Goal: Navigation & Orientation: Find specific page/section

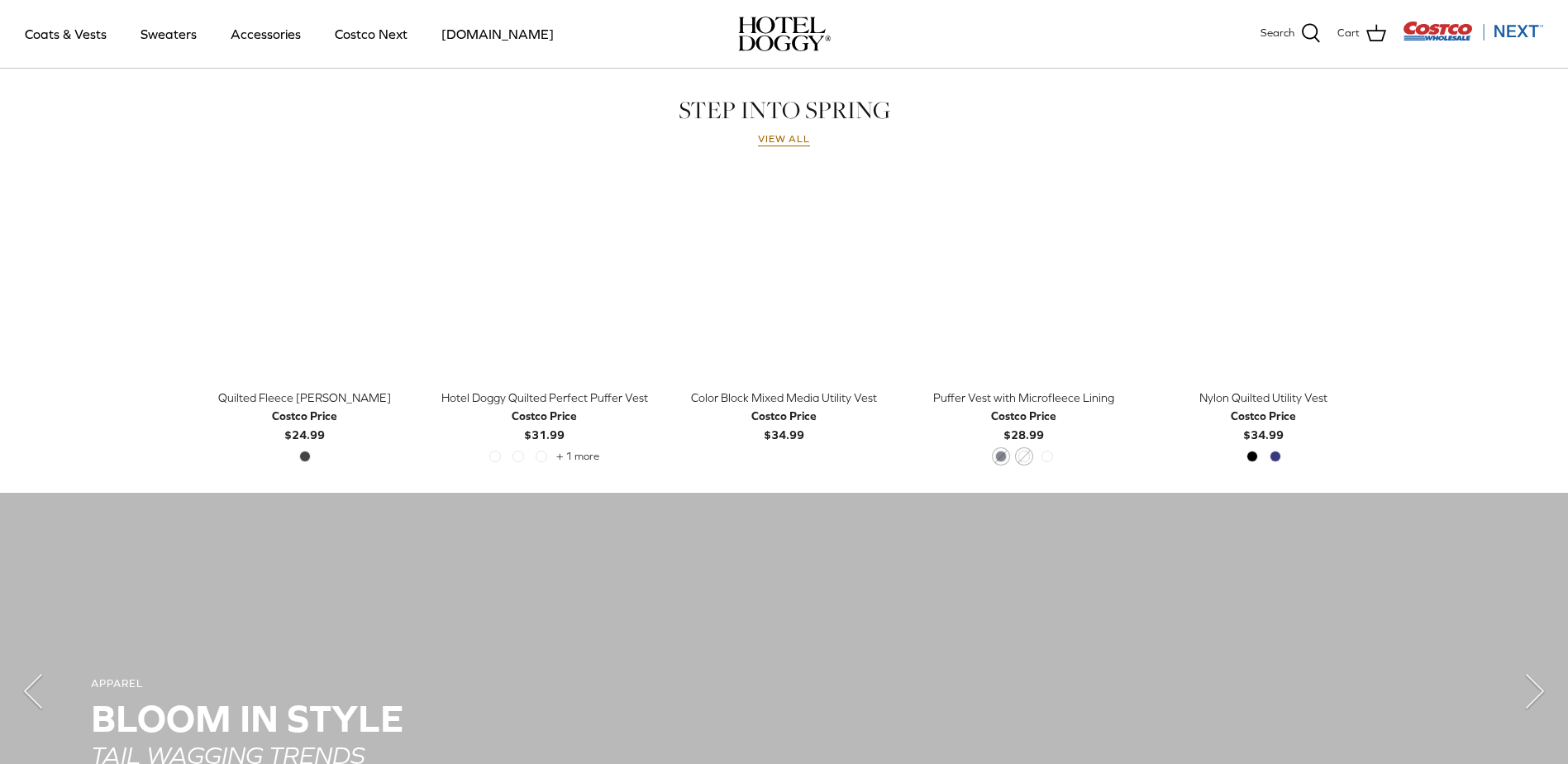
scroll to position [991, 0]
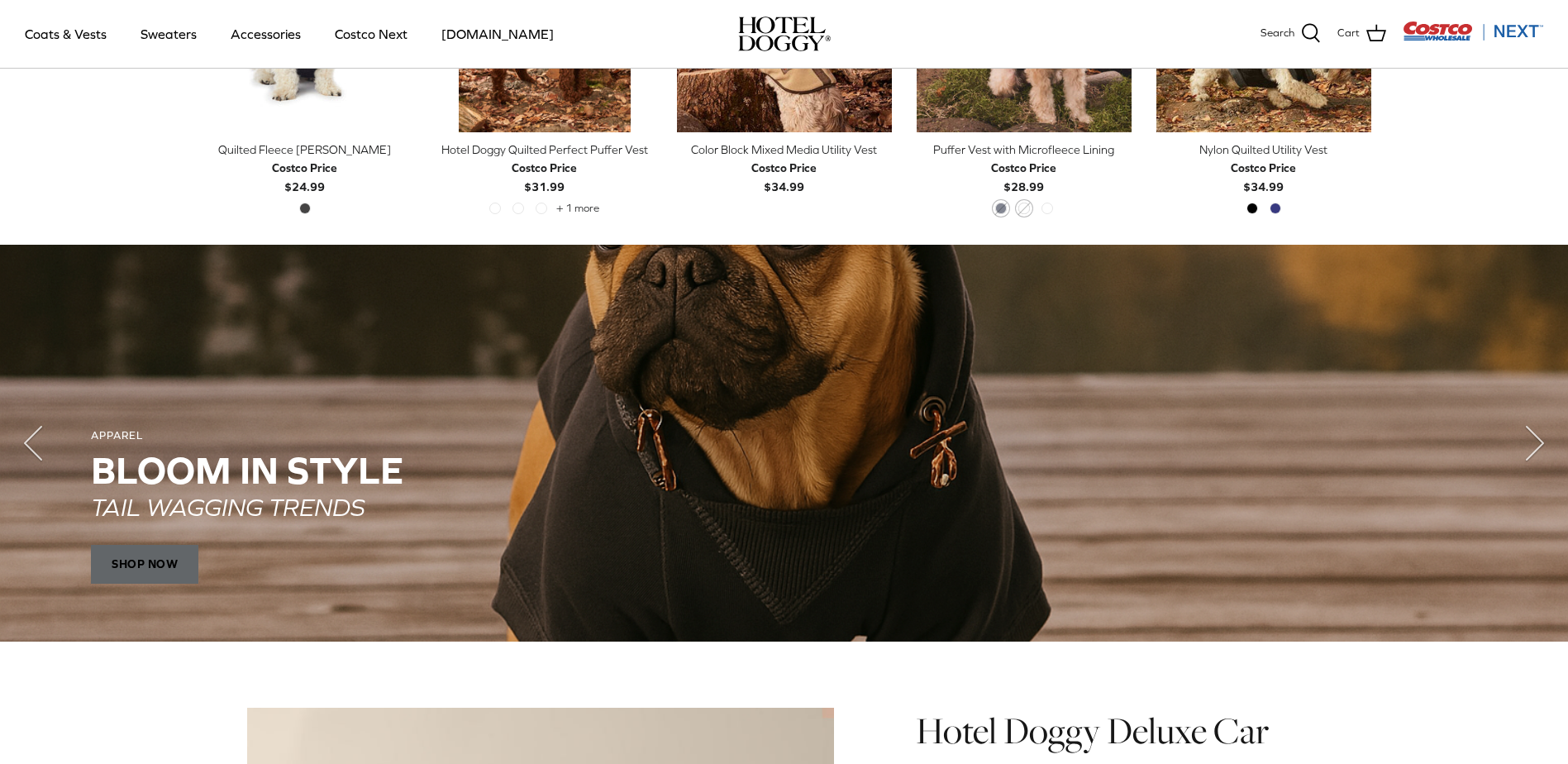
click at [148, 557] on span "SHOP NOW" at bounding box center [144, 565] width 107 height 40
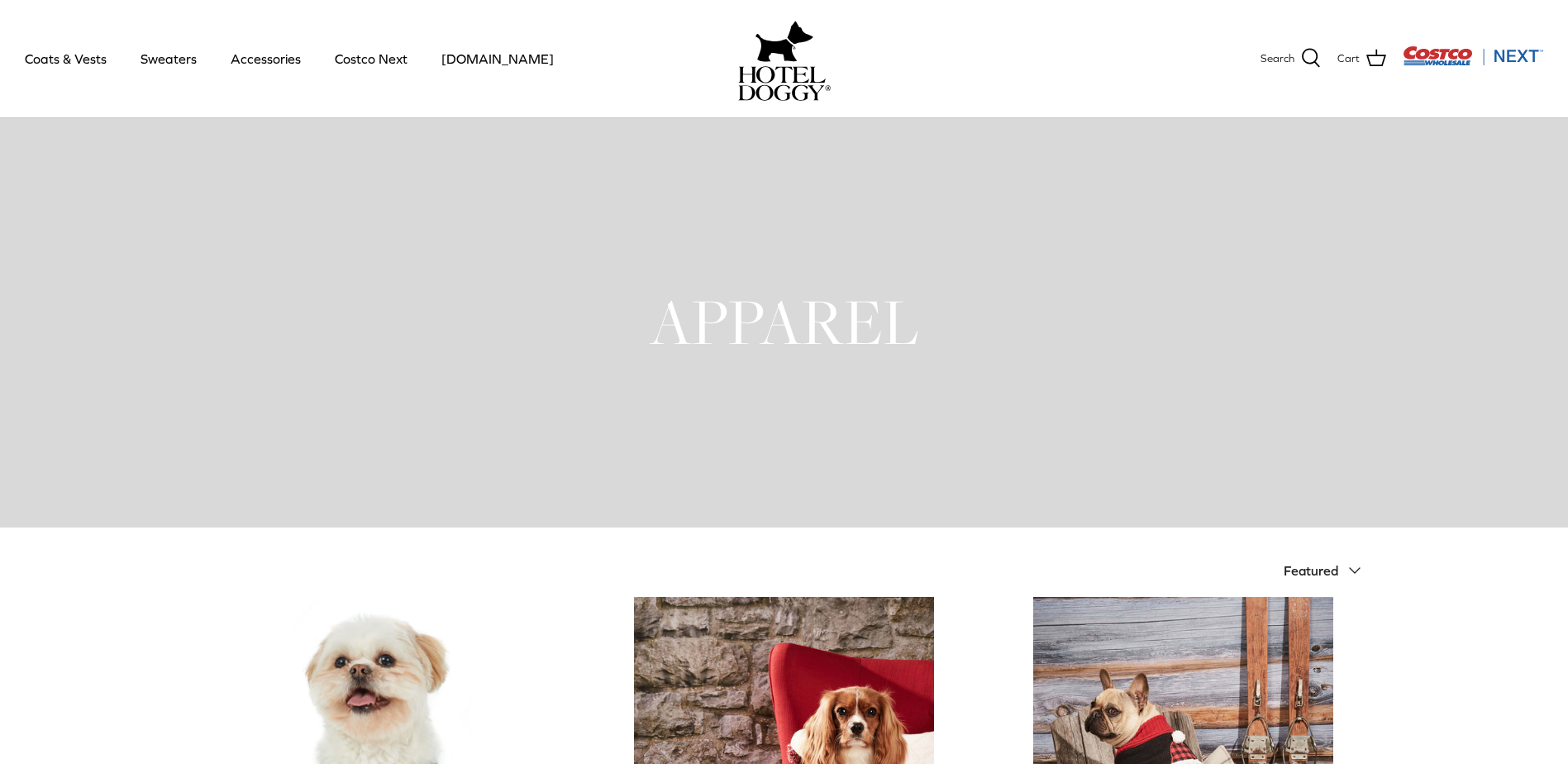
scroll to position [5, 0]
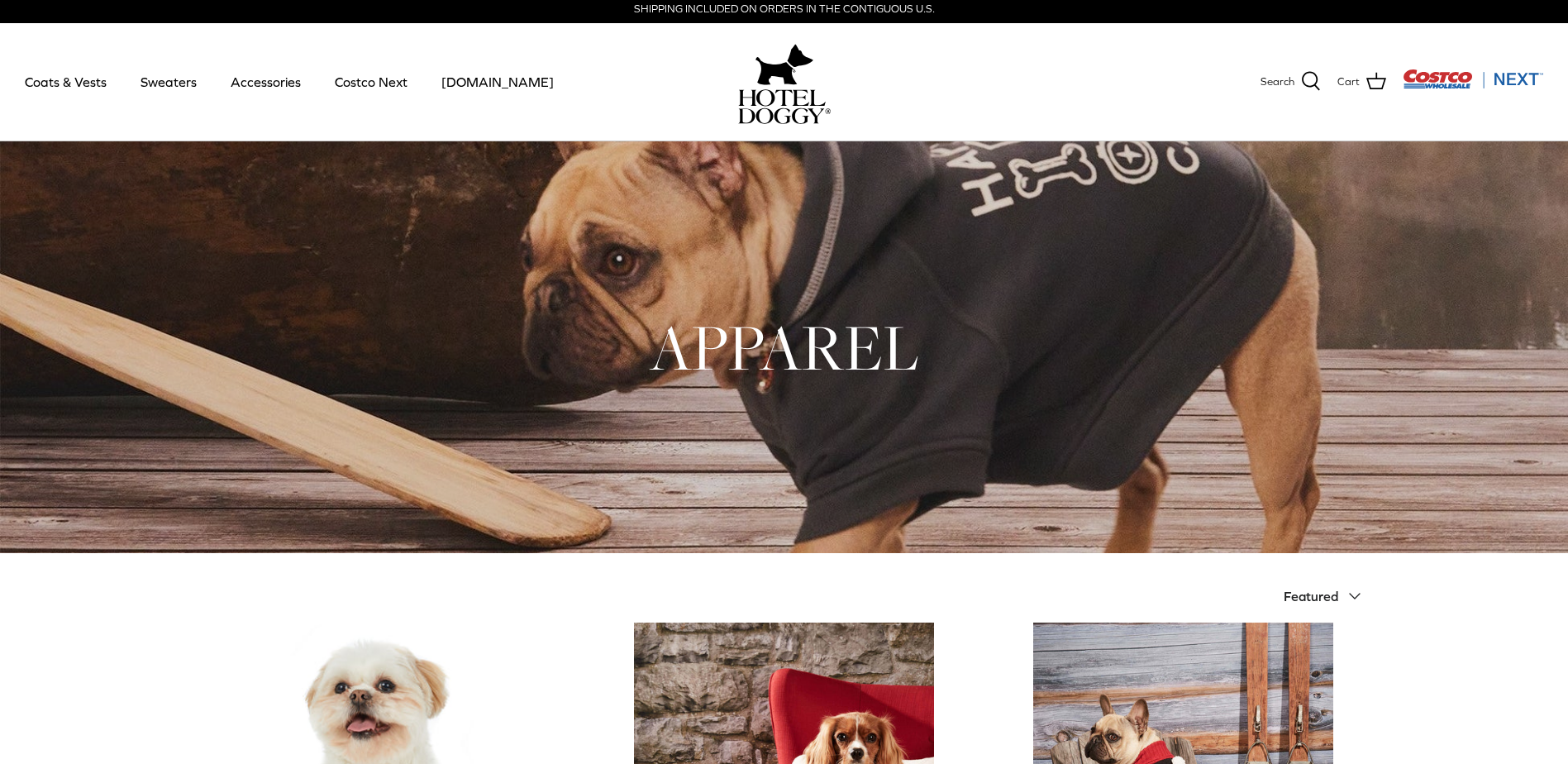
click at [844, 359] on h1 "APPAREL" at bounding box center [784, 347] width 1174 height 81
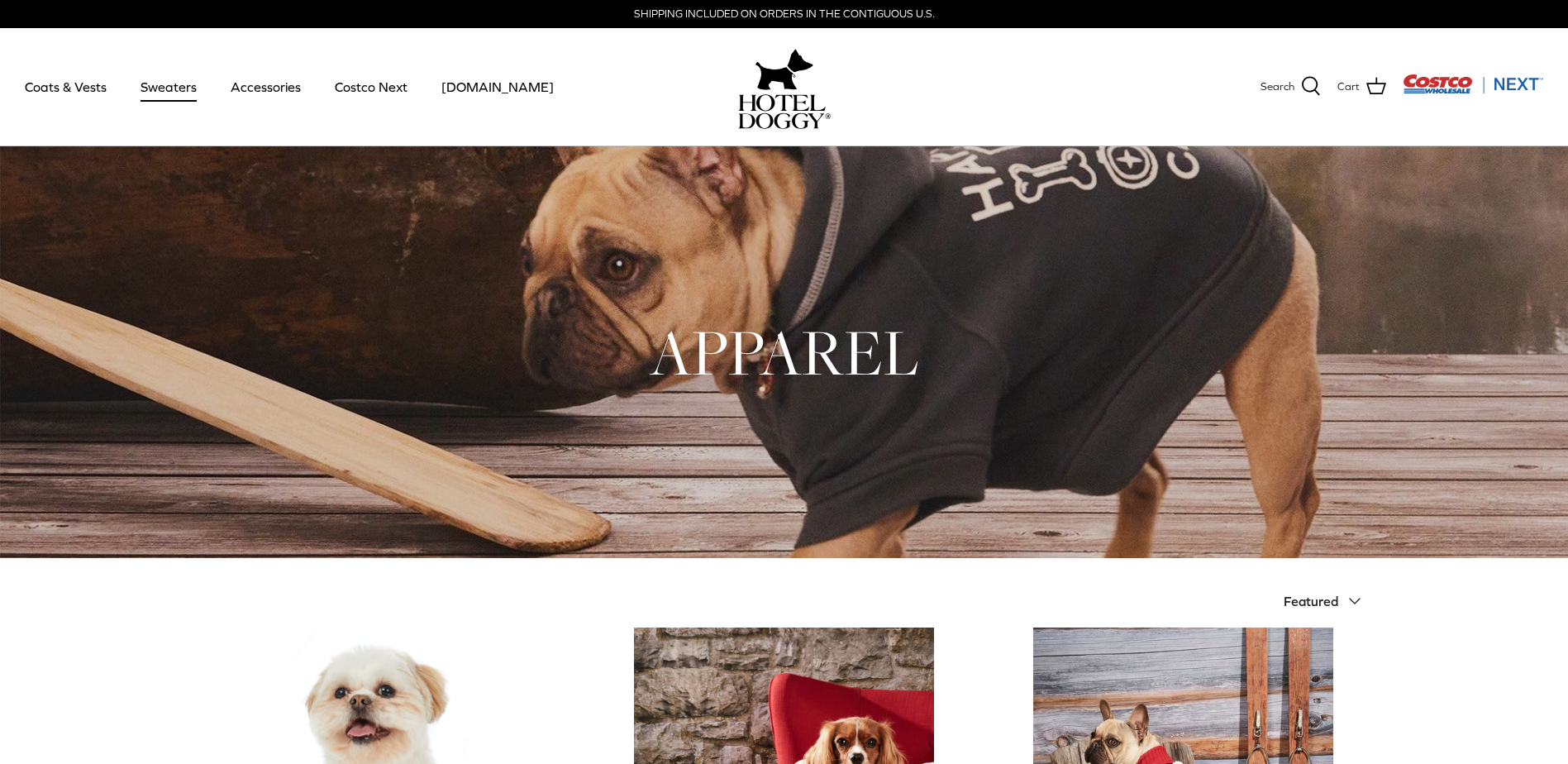
click at [172, 83] on link "Sweaters" at bounding box center [168, 87] width 86 height 56
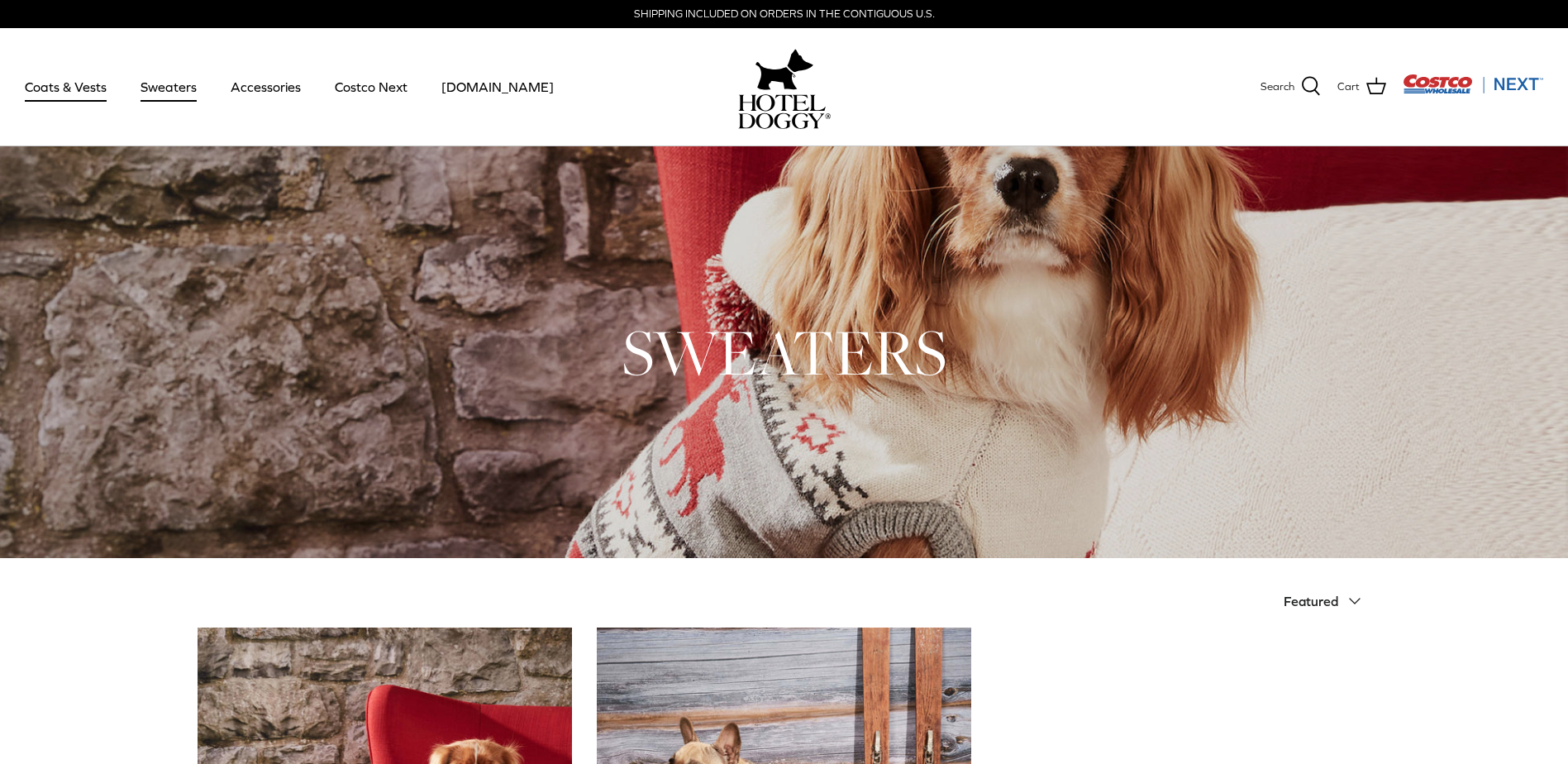
click at [94, 94] on link "Coats & Vests" at bounding box center [66, 87] width 112 height 56
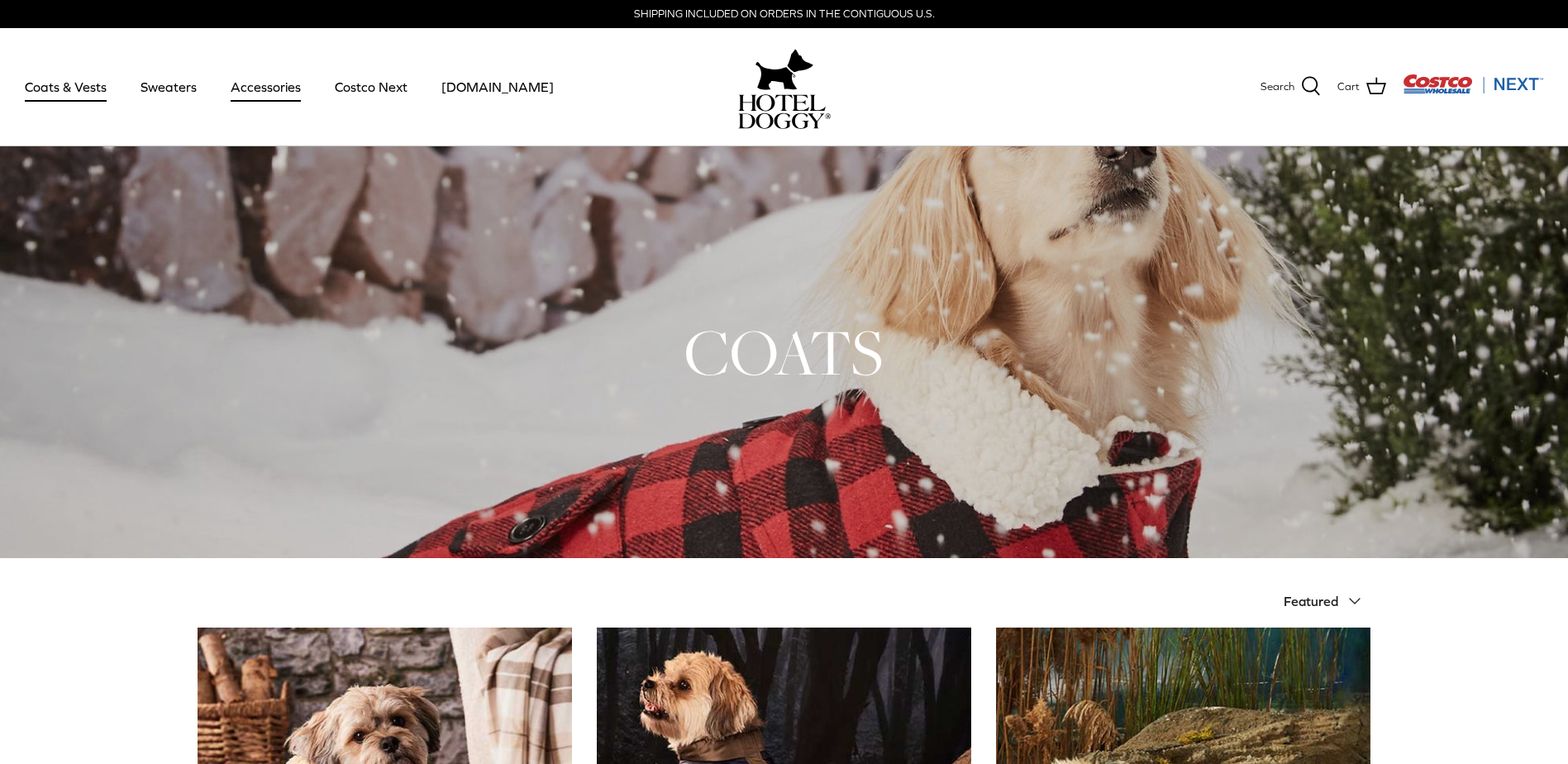
click at [286, 95] on link "Accessories" at bounding box center [265, 87] width 100 height 56
